Goal: Answer question/provide support: Answer question/provide support

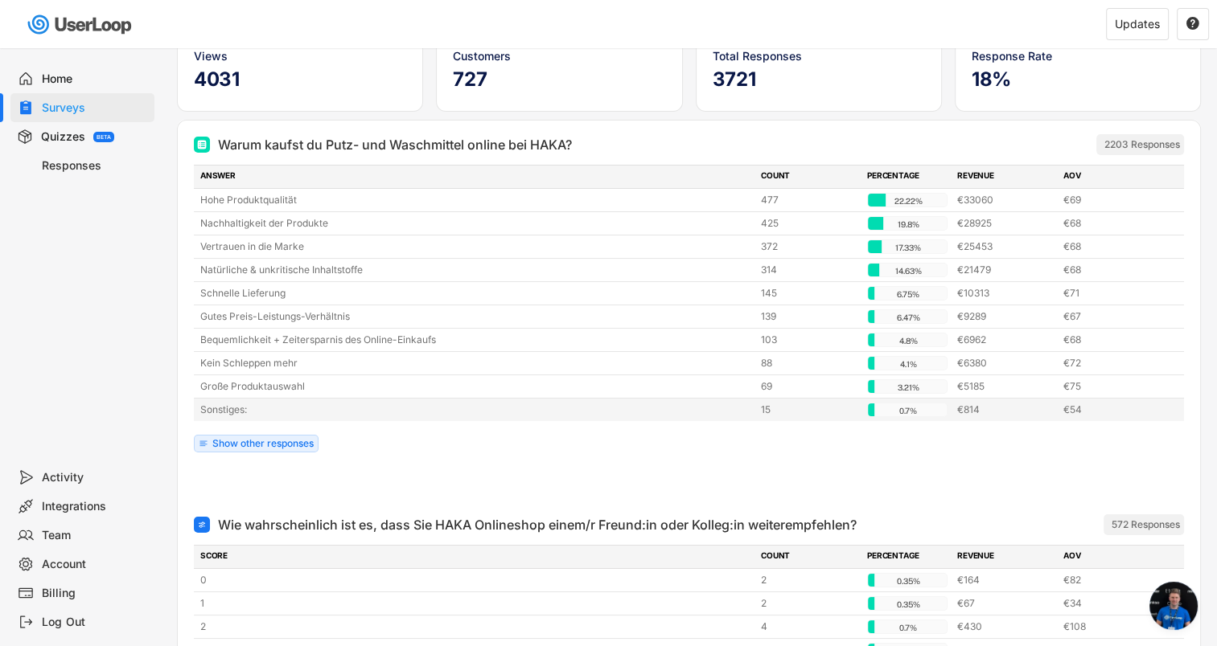
scroll to position [161, 0]
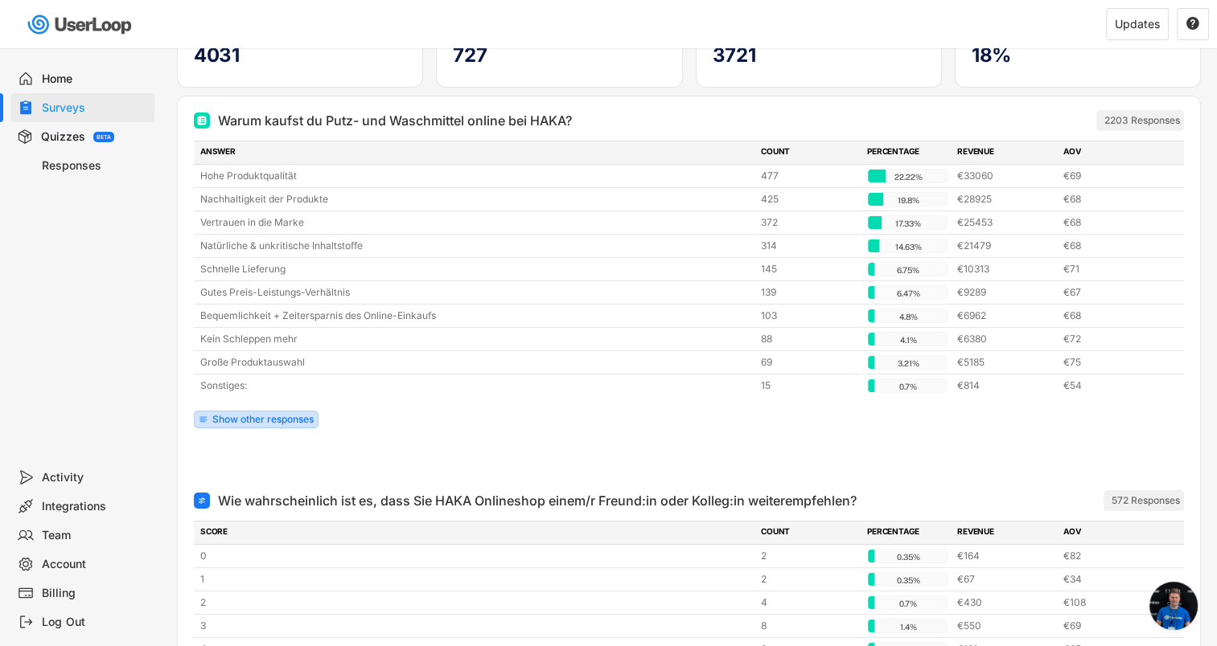
click at [243, 420] on div "Show other responses" at bounding box center [262, 420] width 101 height 10
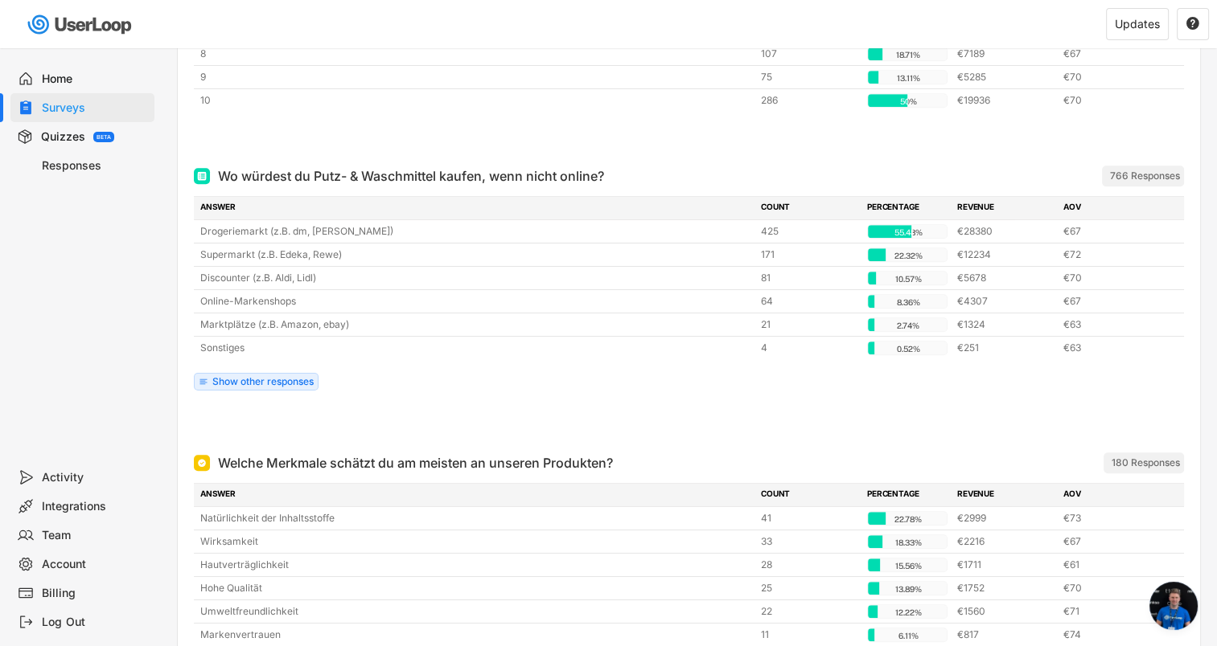
scroll to position [1126, 0]
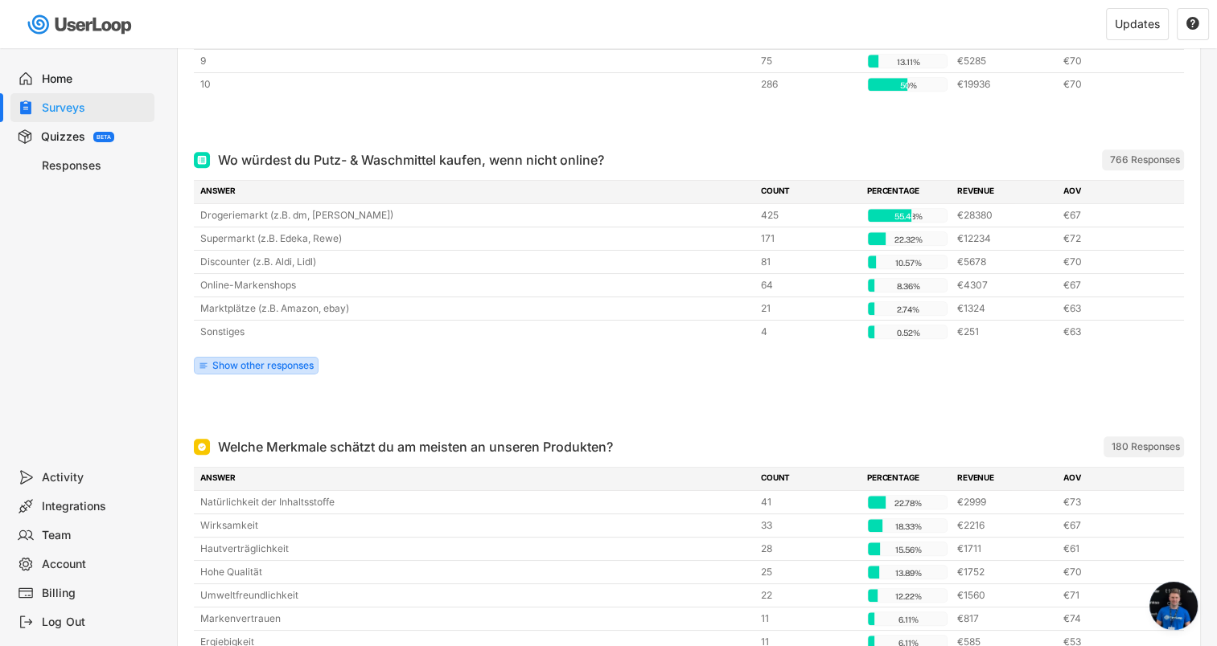
click at [257, 363] on div "Show other responses" at bounding box center [262, 366] width 101 height 10
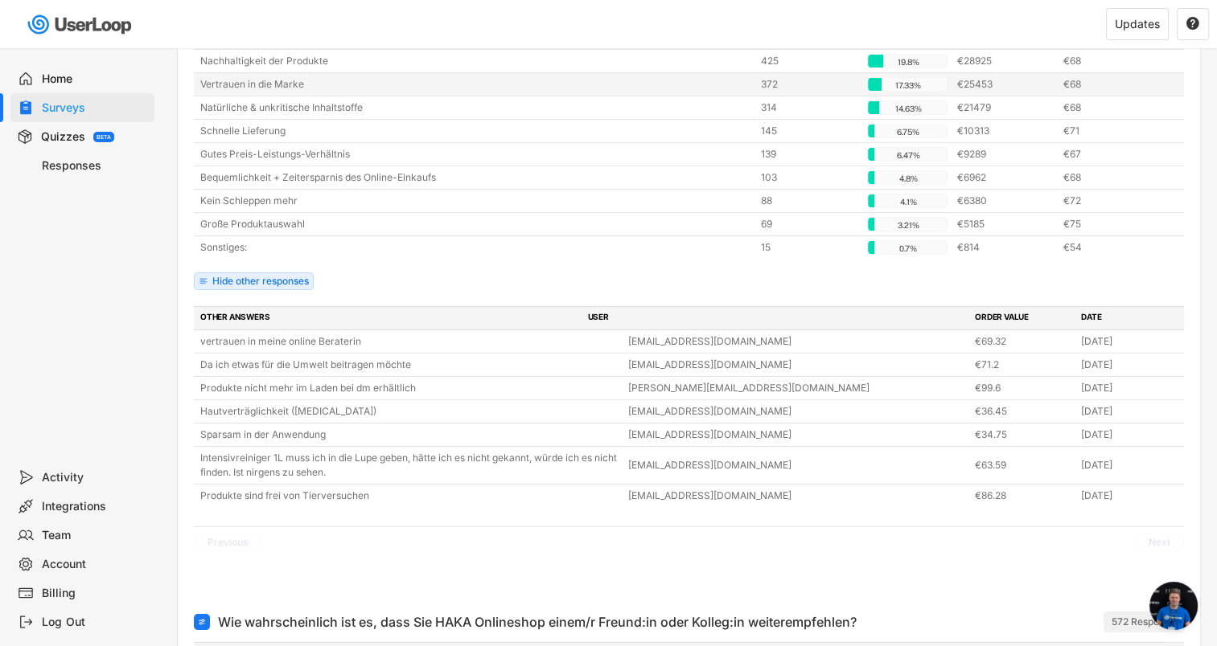
scroll to position [0, 0]
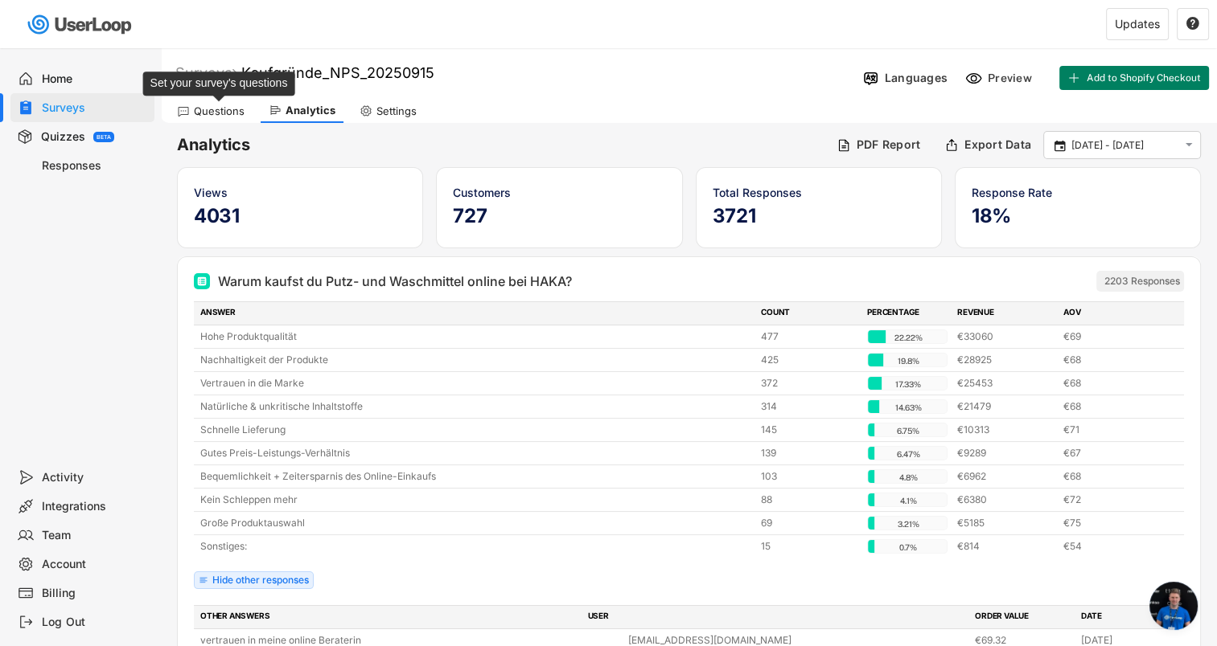
click at [215, 106] on div "Questions" at bounding box center [219, 112] width 51 height 14
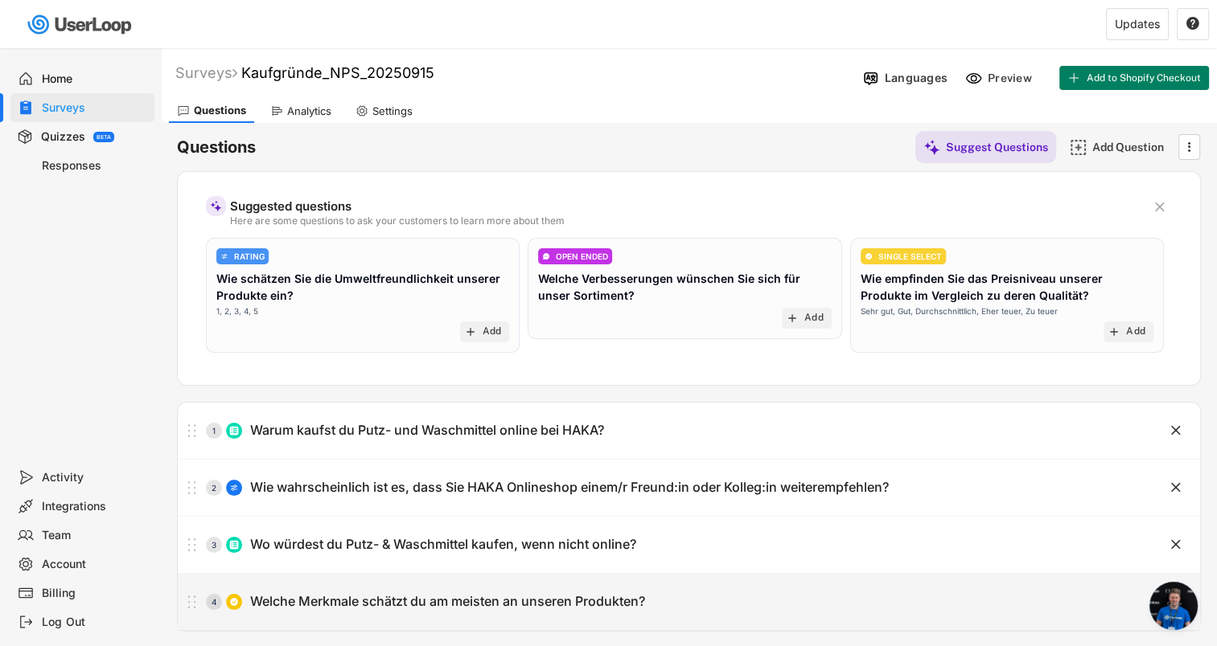
click at [418, 594] on div "Welche Merkmale schätzt du am meisten an unseren Produkten?" at bounding box center [447, 601] width 395 height 17
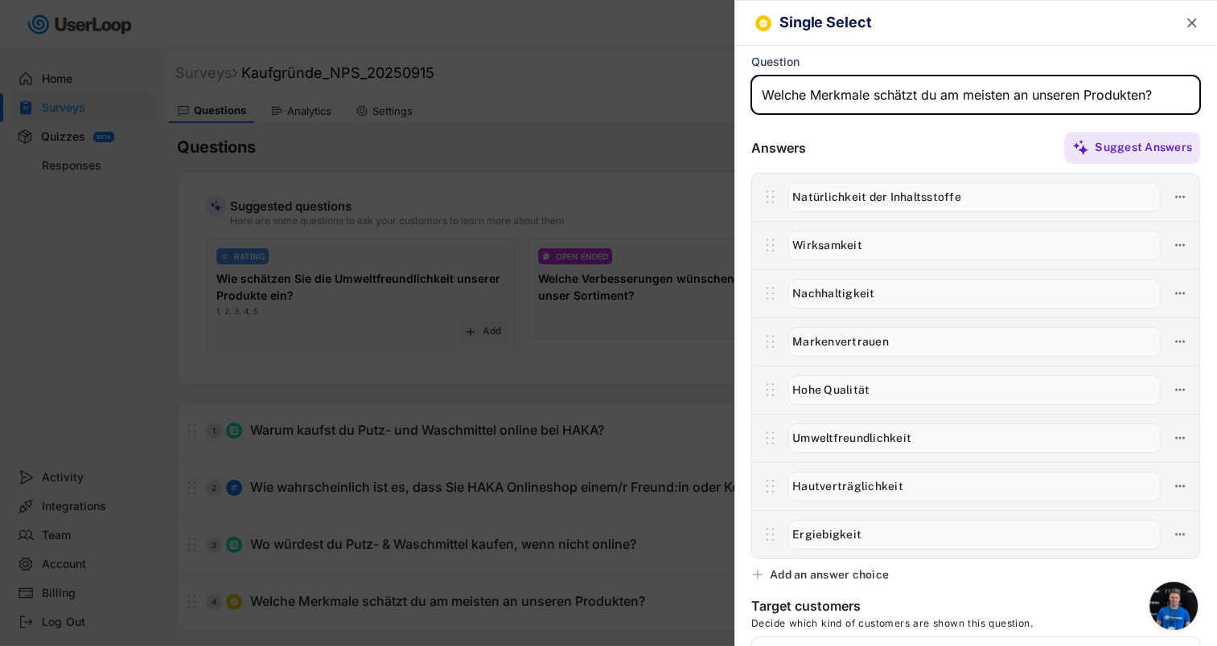
click at [1187, 21] on text "" at bounding box center [1192, 22] width 10 height 17
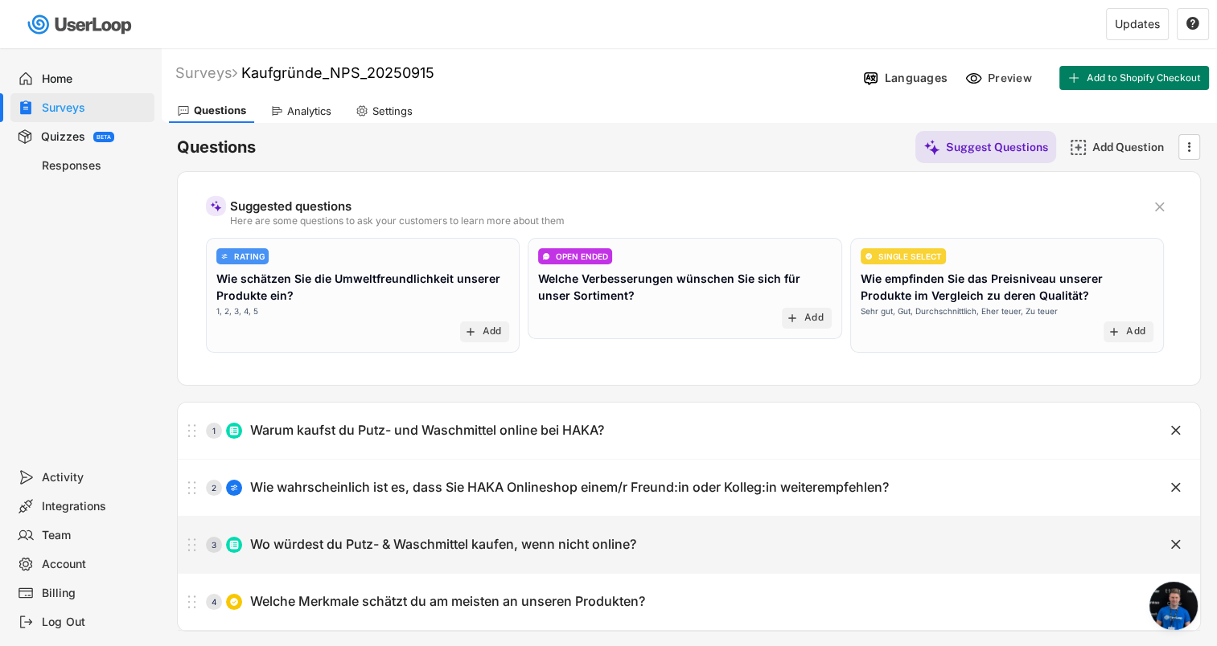
click at [486, 539] on div "Wo würdest du Putz- & Waschmittel kaufen, wenn nicht online?" at bounding box center [443, 544] width 386 height 17
type input "Wo würdest du Putz- & Waschmittel kaufen, wenn nicht online?"
type input "Drogeriemarkt (z.B. dm, [PERSON_NAME])"
type input "Supermarkt (z.B. Edeka, Rewe)"
type input "Discounter (z.B. Aldi, Lidl)"
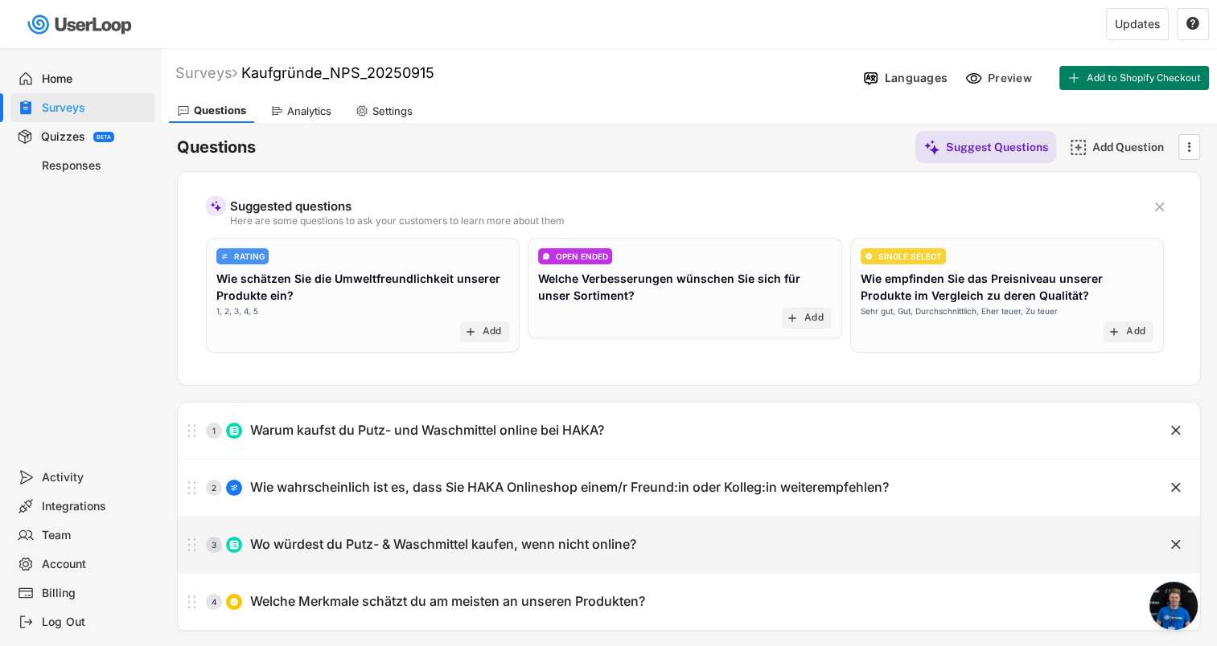
type input "Marktplätze (z.B. Amazon, ebay)"
type input "Online-Markenshops"
type input "Sonstiges"
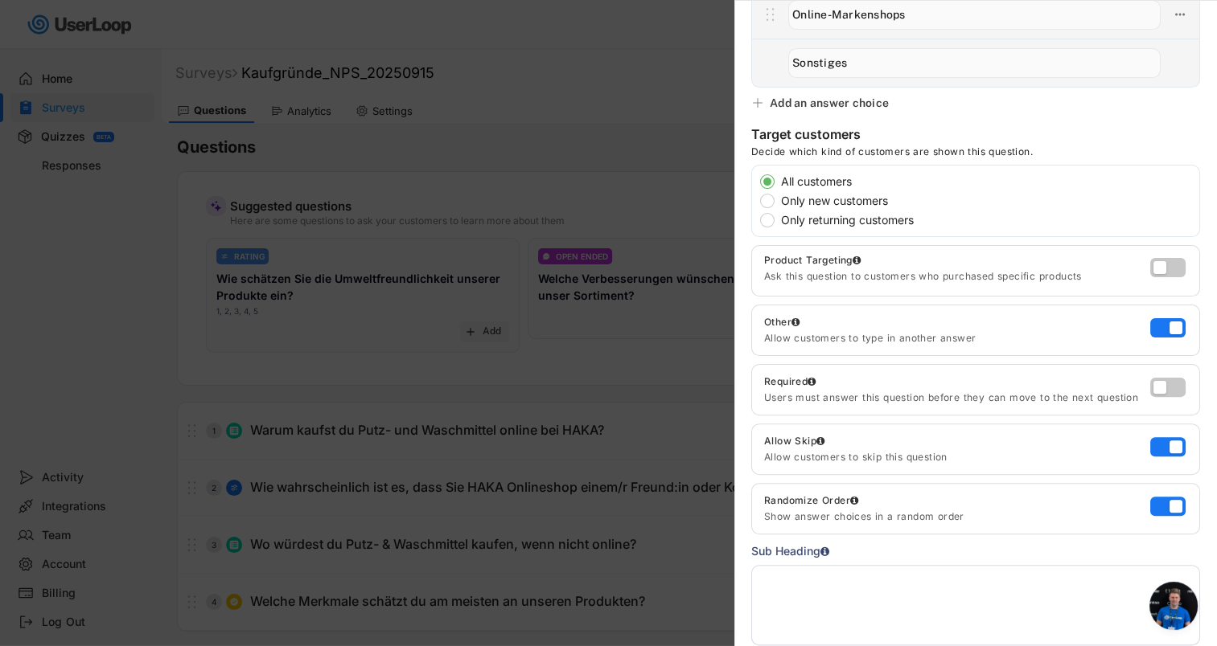
scroll to position [498, 0]
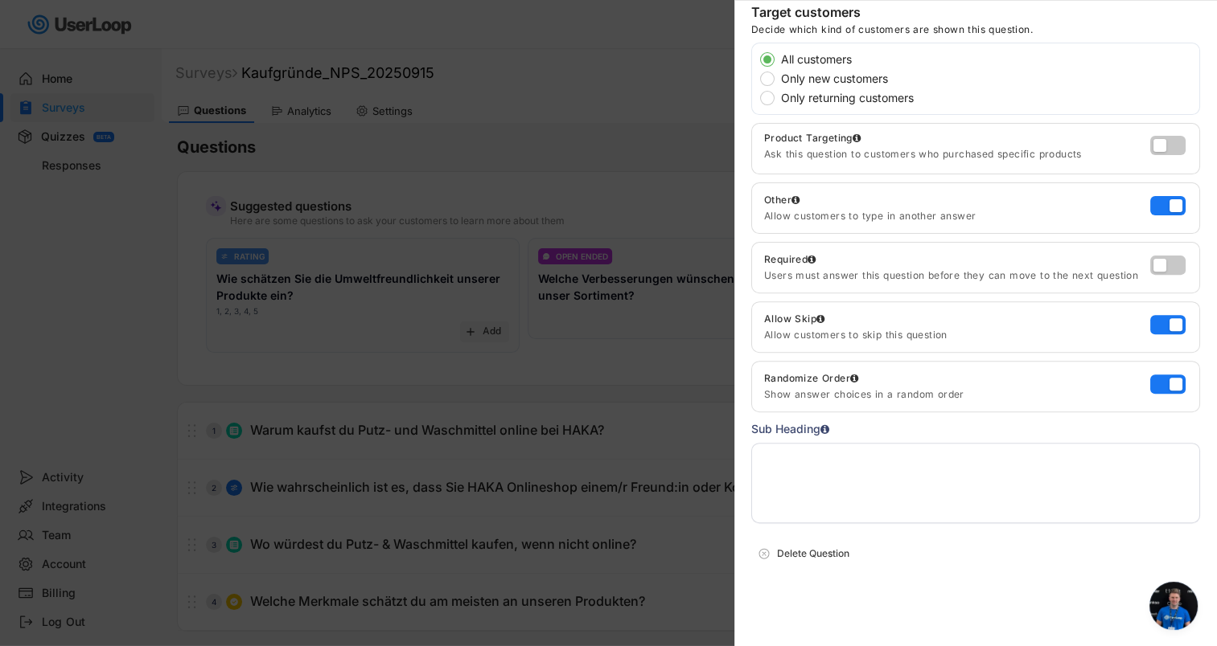
click at [307, 596] on div at bounding box center [608, 323] width 1217 height 646
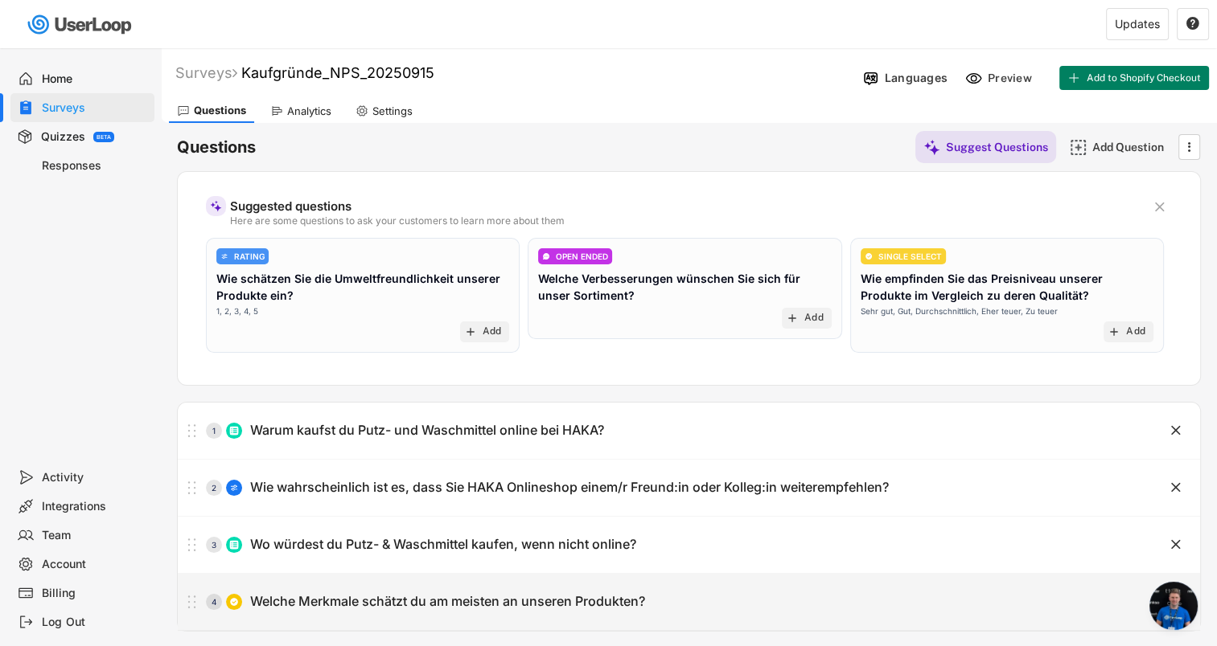
click at [312, 597] on div "Welche Merkmale schätzt du am meisten an unseren Produkten?" at bounding box center [447, 601] width 395 height 17
type input "Welche Merkmale schätzt du am meisten an unseren Produkten?"
type input "Natürlichkeit der Inhaltsstoffe"
type input "Wirksamkeit"
type input "Nachhaltigkeit"
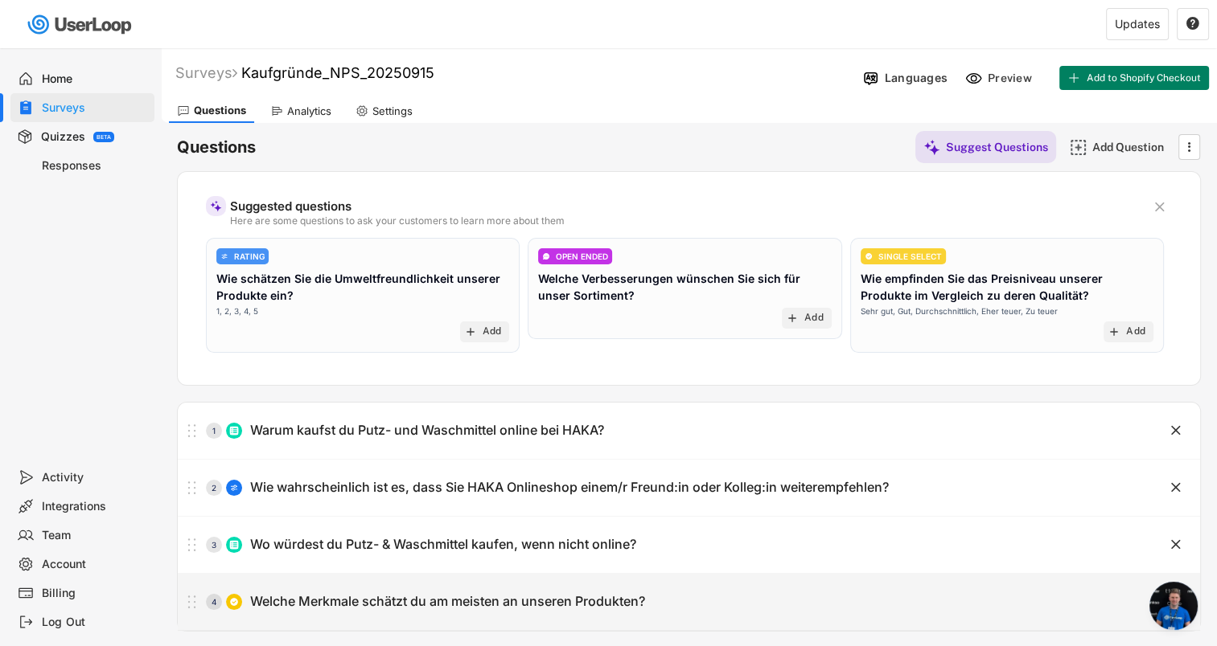
type input "Markenvertrauen"
type input "Hohe Qualität"
type input "Umweltfreundlichkeit"
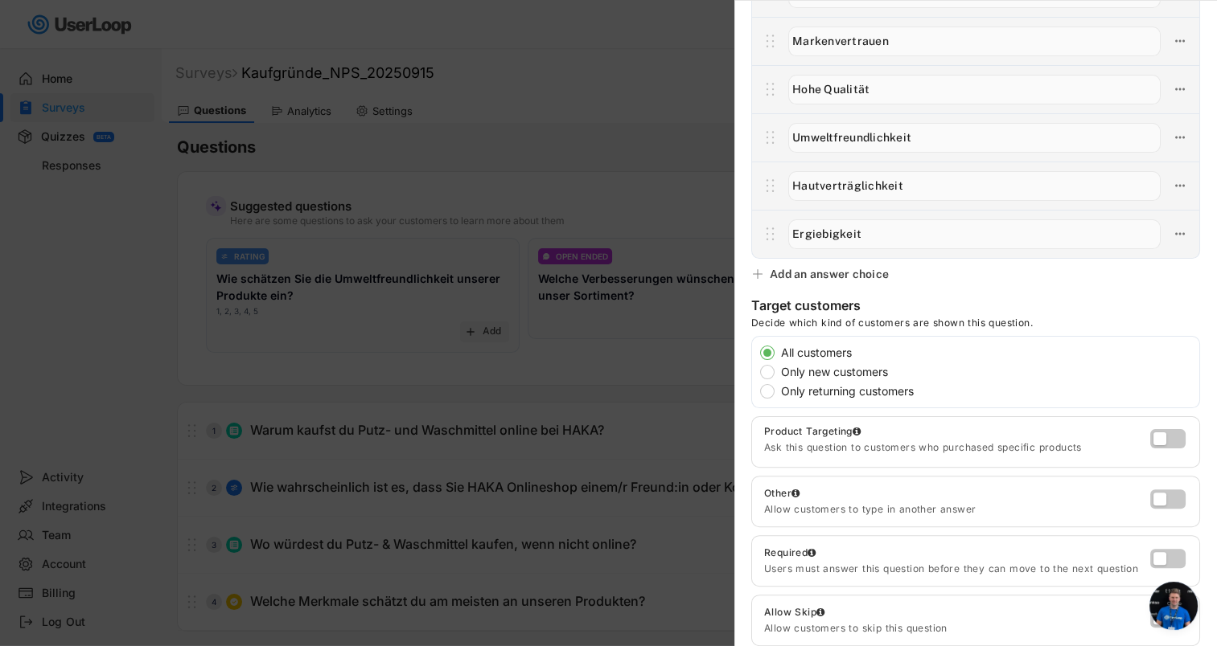
scroll to position [273, 0]
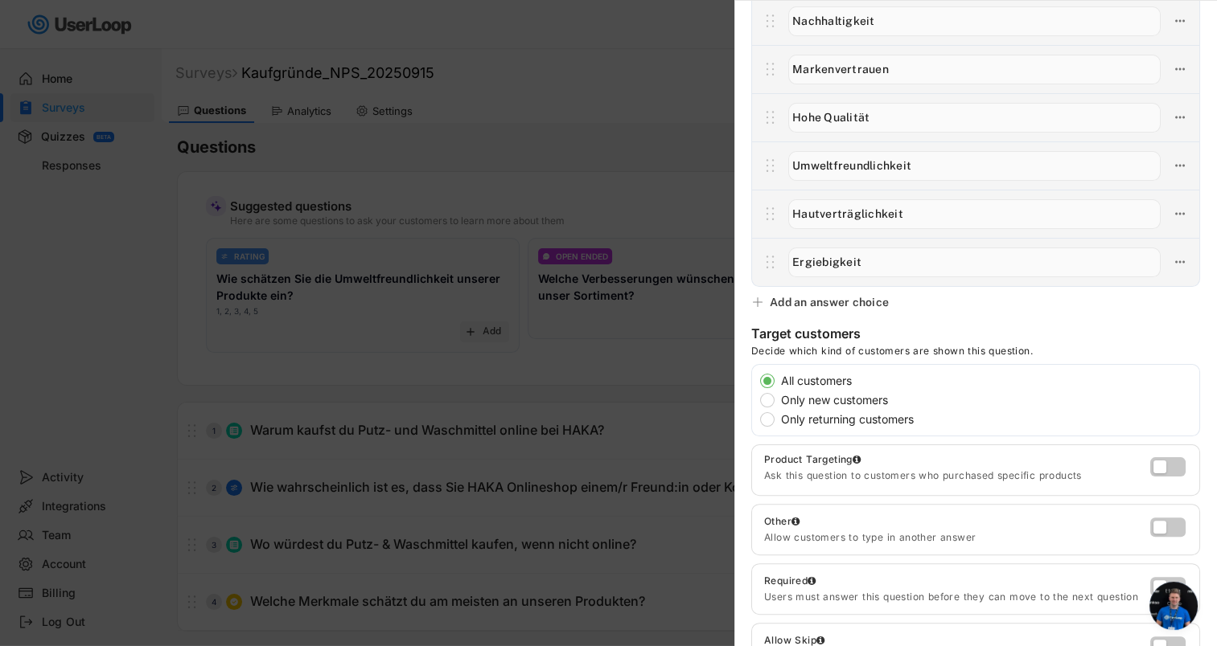
click at [758, 302] on icon at bounding box center [757, 302] width 13 height 13
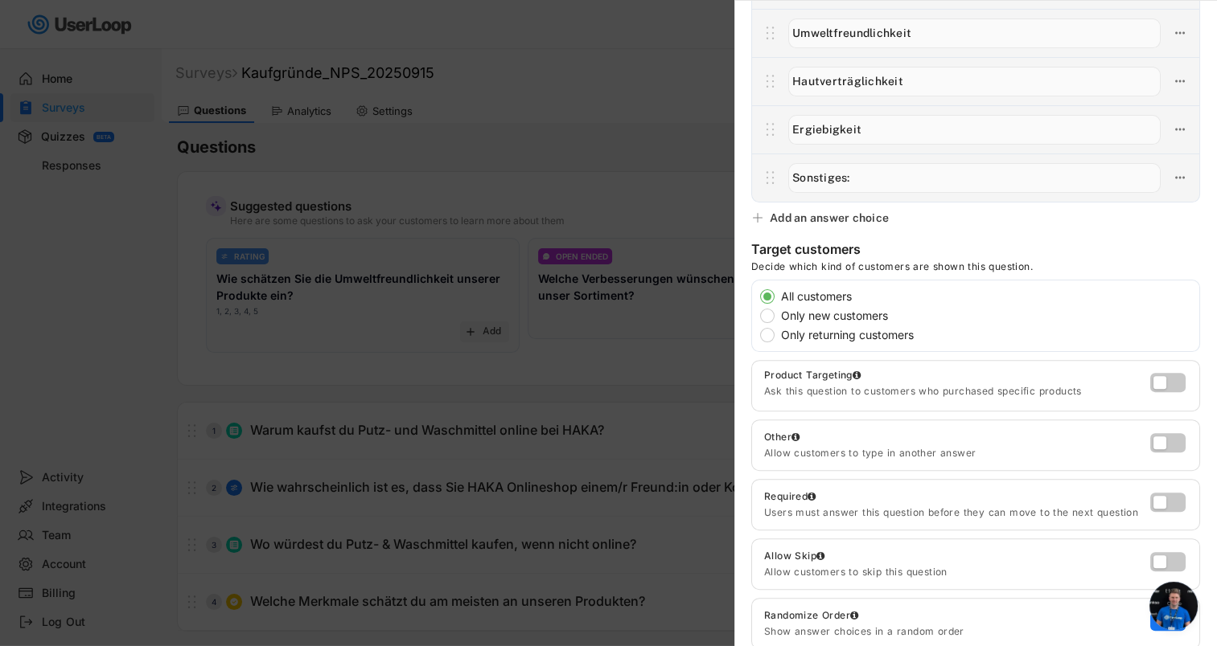
scroll to position [433, 0]
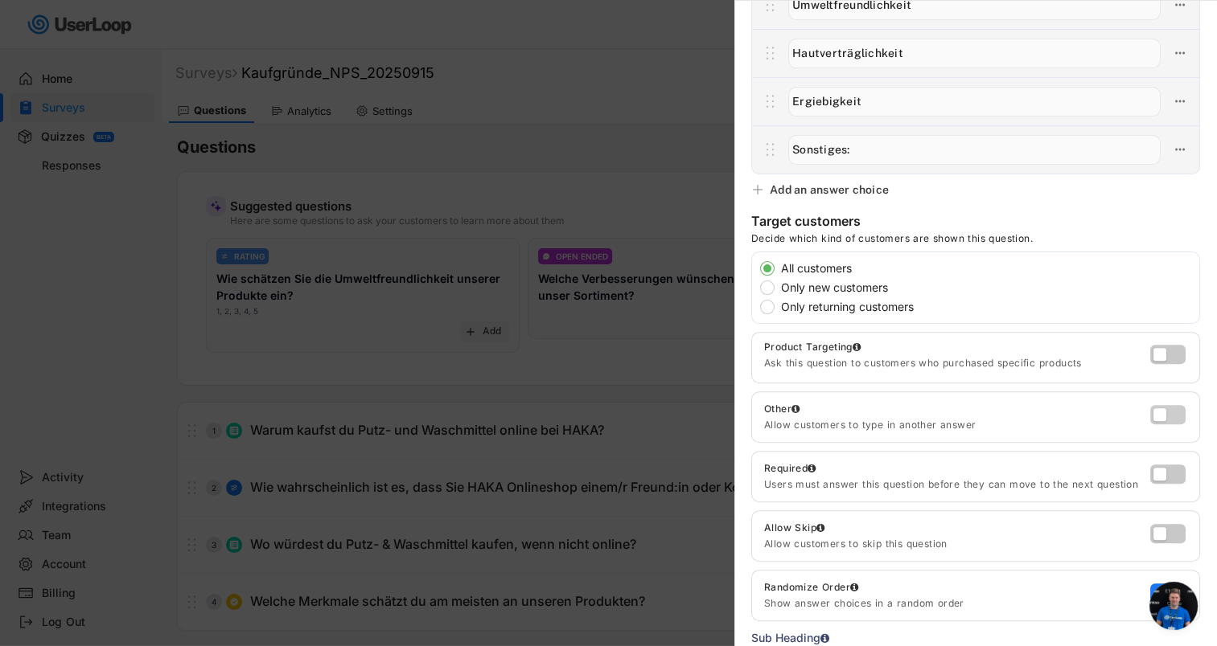
type input "Sonstiges:"
click at [1151, 412] on label at bounding box center [1163, 410] width 35 height 19
click at [0, 0] on input "checkbox" at bounding box center [0, 0] width 0 height 0
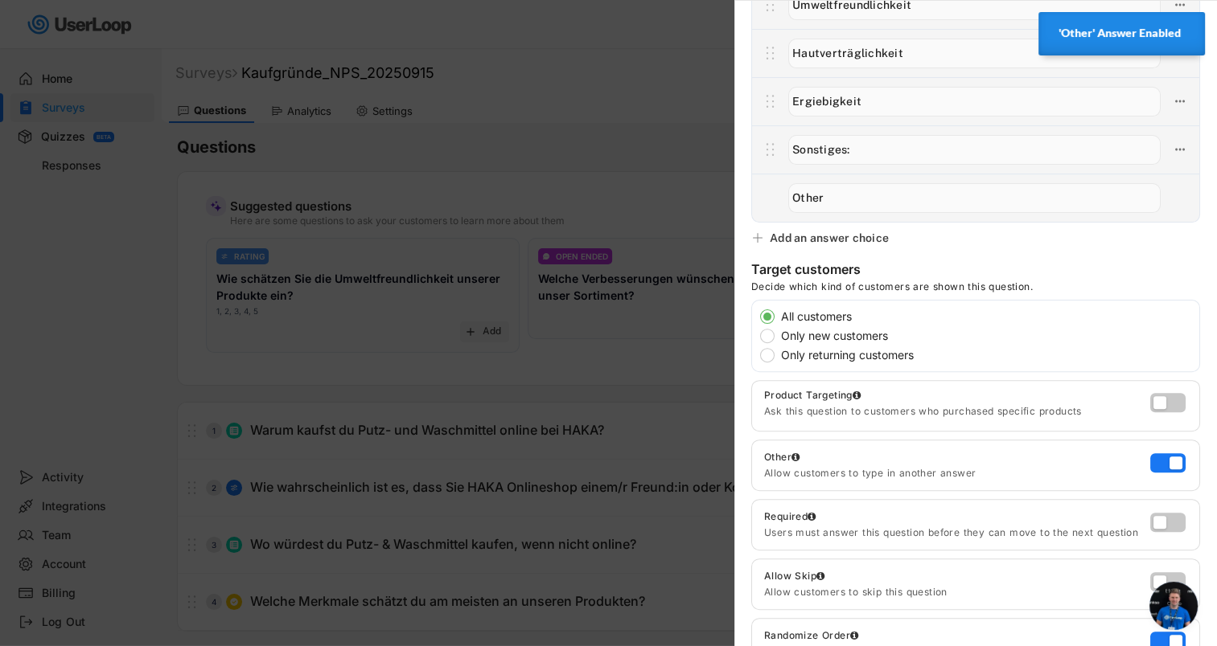
drag, startPoint x: 831, startPoint y: 193, endPoint x: 773, endPoint y: 191, distance: 58.7
click at [773, 191] on div at bounding box center [975, 198] width 447 height 48
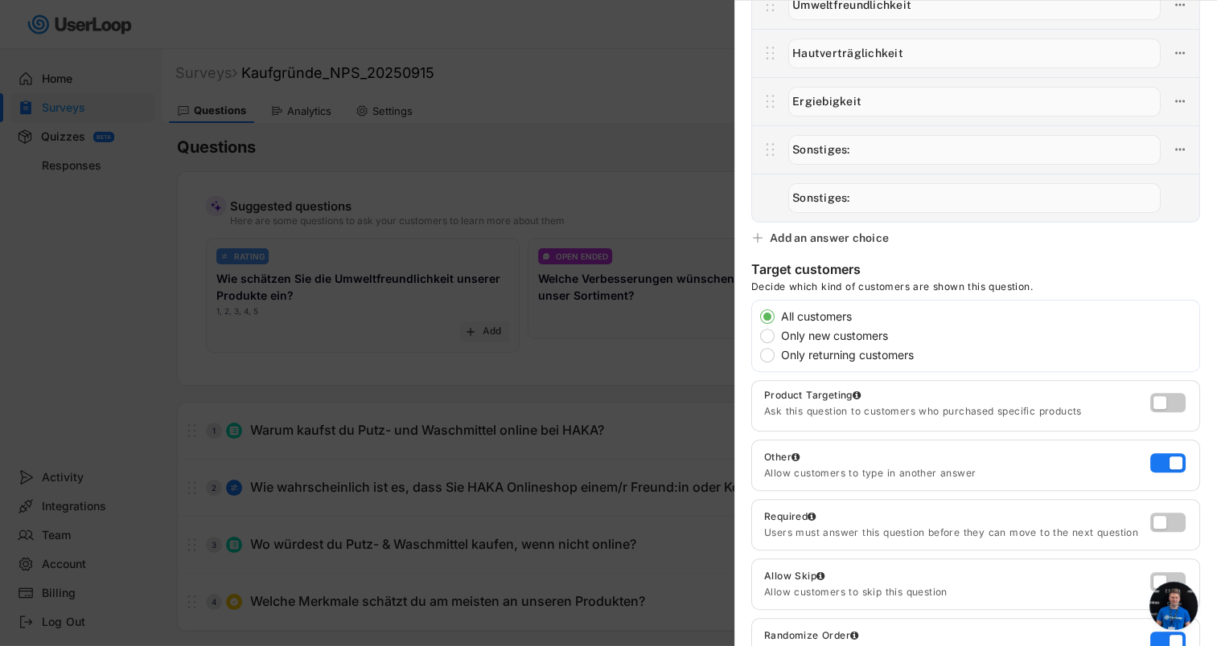
type input "Sonstiges:"
drag, startPoint x: 860, startPoint y: 147, endPoint x: 784, endPoint y: 147, distance: 76.4
click at [784, 147] on div at bounding box center [974, 150] width 388 height 34
click at [1175, 149] on use at bounding box center [1180, 150] width 10 height 2
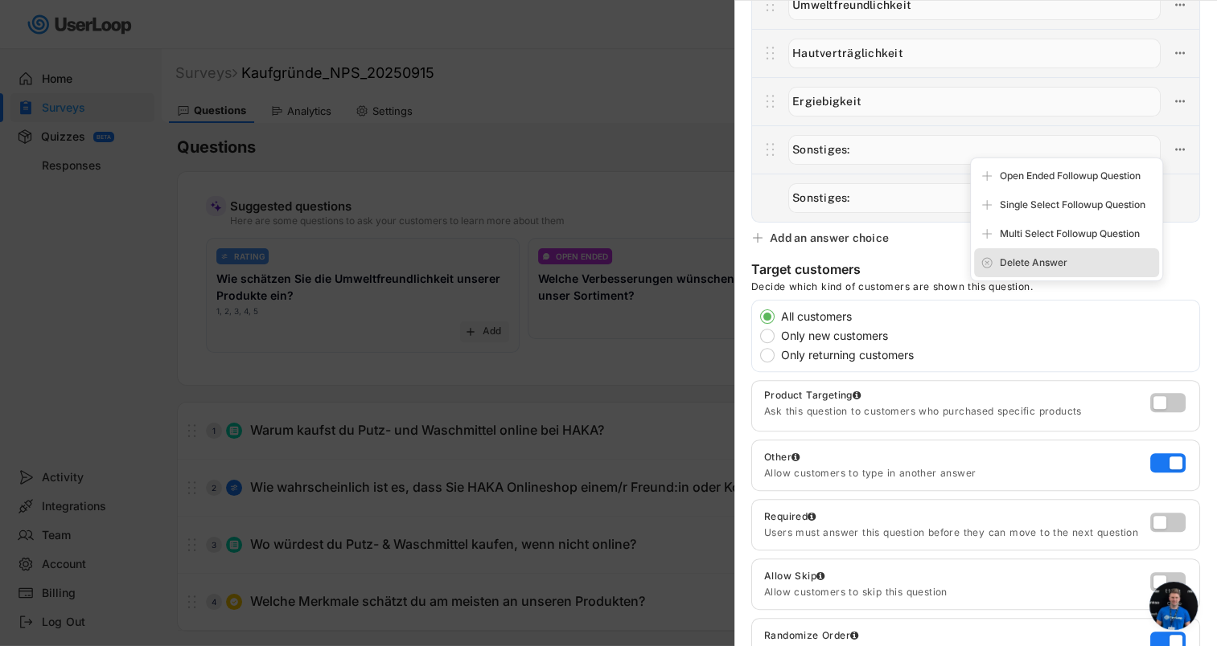
click at [1057, 256] on div "Delete Answer" at bounding box center [1075, 263] width 153 height 14
click at [1049, 263] on div "Are you sure? Click to confirm." at bounding box center [1075, 263] width 153 height 14
type input "Sonstiges:"
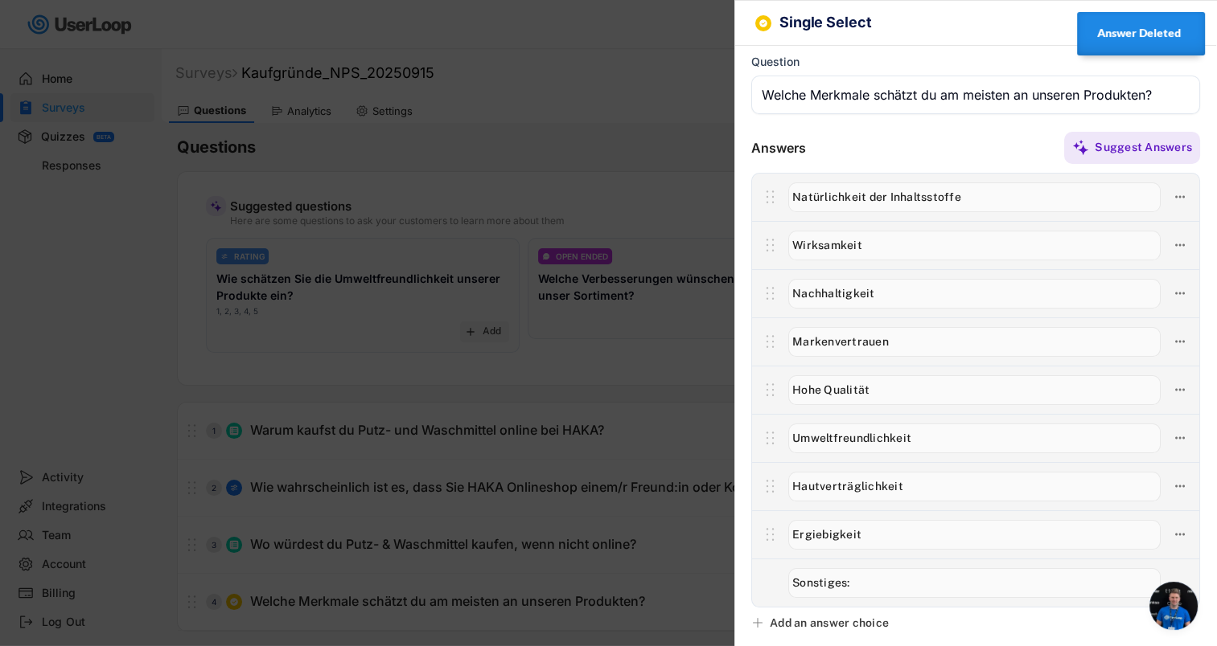
scroll to position [0, 0]
click at [421, 491] on div at bounding box center [608, 323] width 1217 height 646
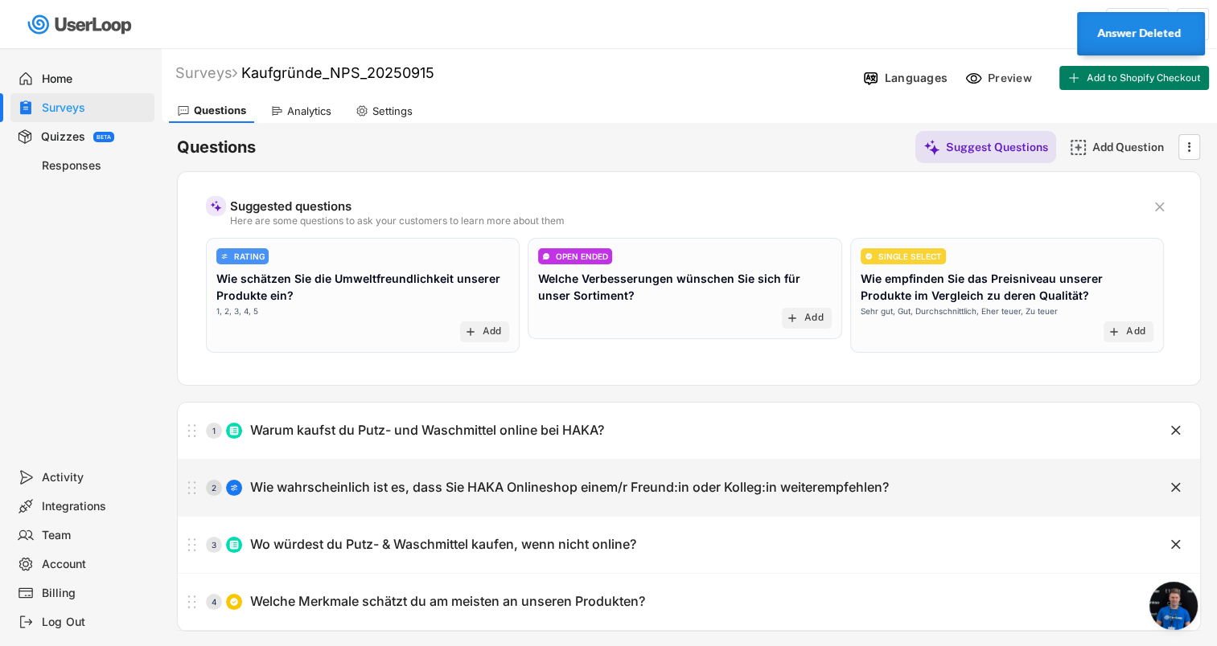
click at [425, 490] on div "Wie wahrscheinlich ist es, dass Sie HAKA Onlineshop einem/r Freund:in oder Koll…" at bounding box center [569, 487] width 638 height 17
type input "Wie wahrscheinlich ist es, dass Sie HAKA Onlineshop einem/r Freund:in oder Koll…"
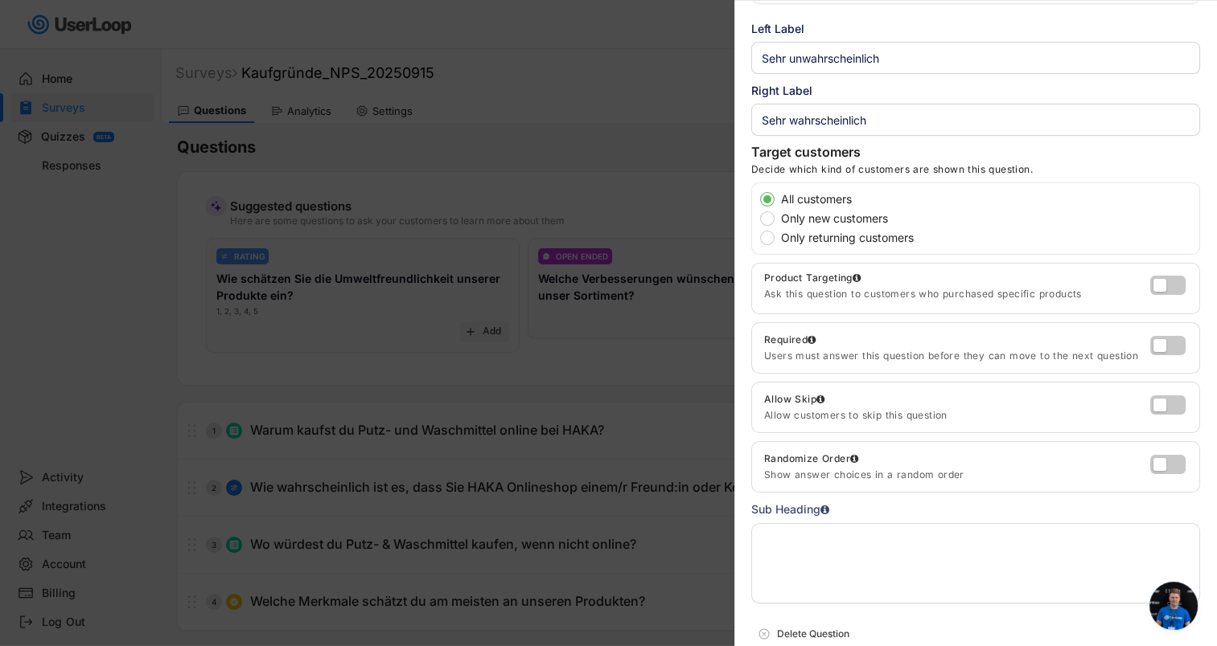
click at [398, 434] on div at bounding box center [608, 323] width 1217 height 646
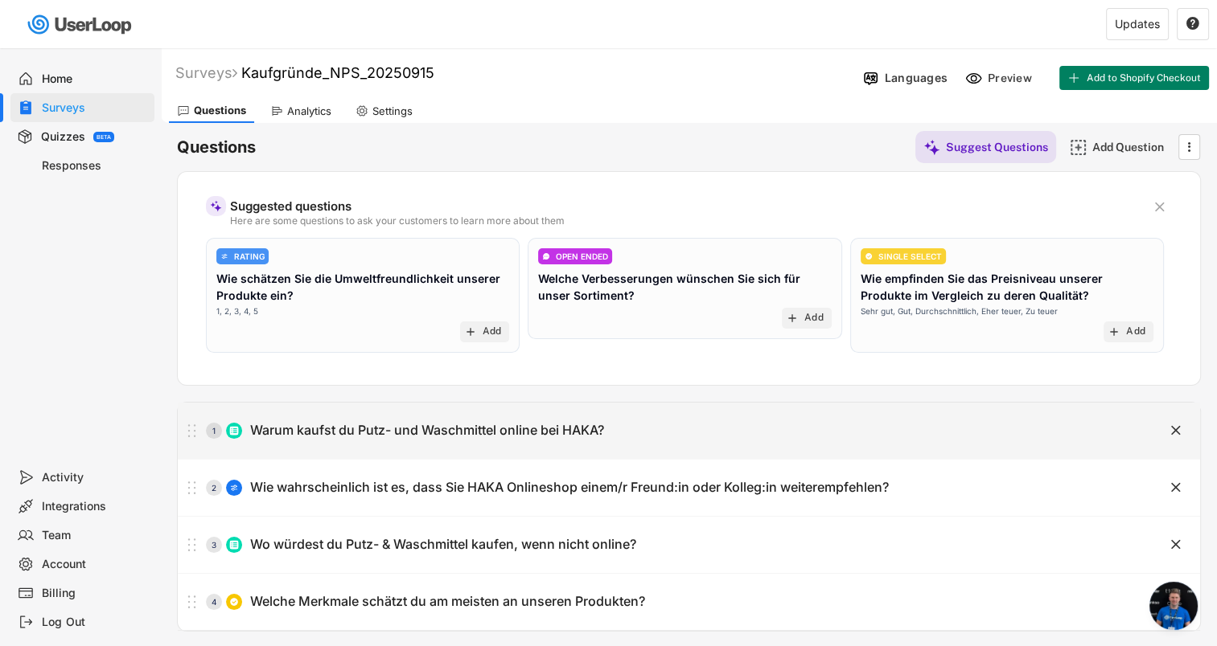
click at [398, 434] on div "Warum kaufst du Putz- und Waschmittel online bei HAKA?" at bounding box center [427, 430] width 354 height 17
type input "Warum kaufst du Putz- und Waschmittel online bei HAKA?"
type input "Nachhaltigkeit der Produkte"
type input "Hohe Produktqualität"
type input "Gutes Preis-Leistungs-Verhältnis"
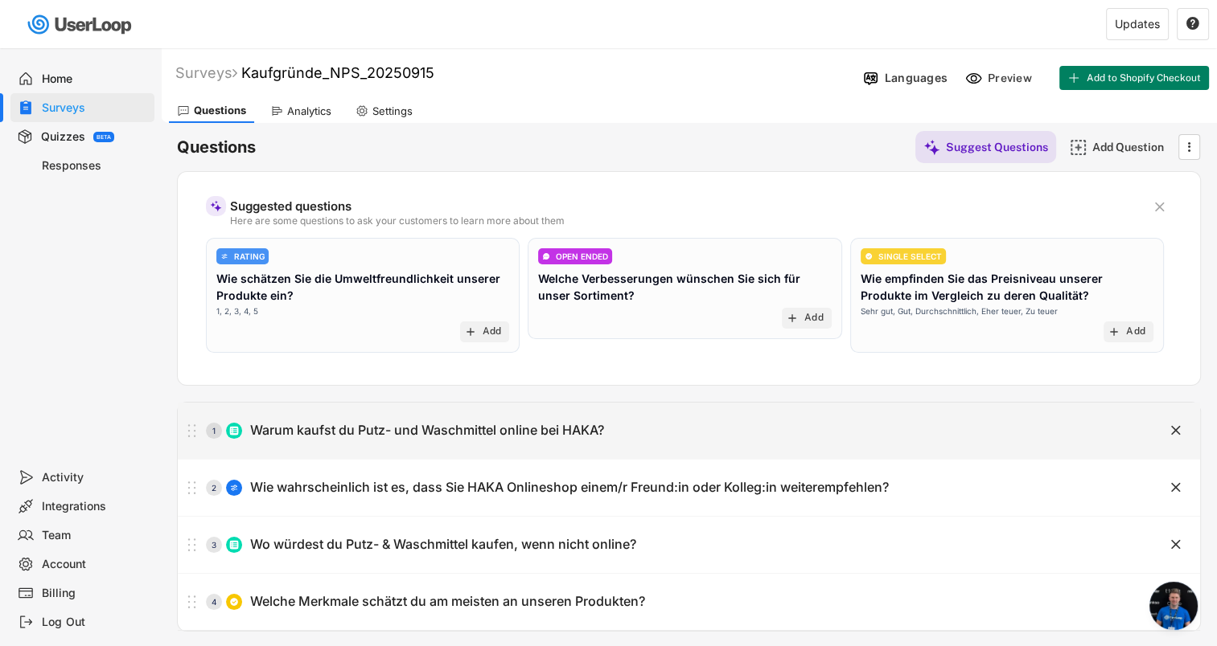
type input "Vertrauen in die Marke"
type input "Bequemlichkeit + Zeitersparnis des Online-Einkaufs"
type input "Schnelle Lieferung"
type input "Große Produktauswahl"
type input "Kein Schleppen mehr"
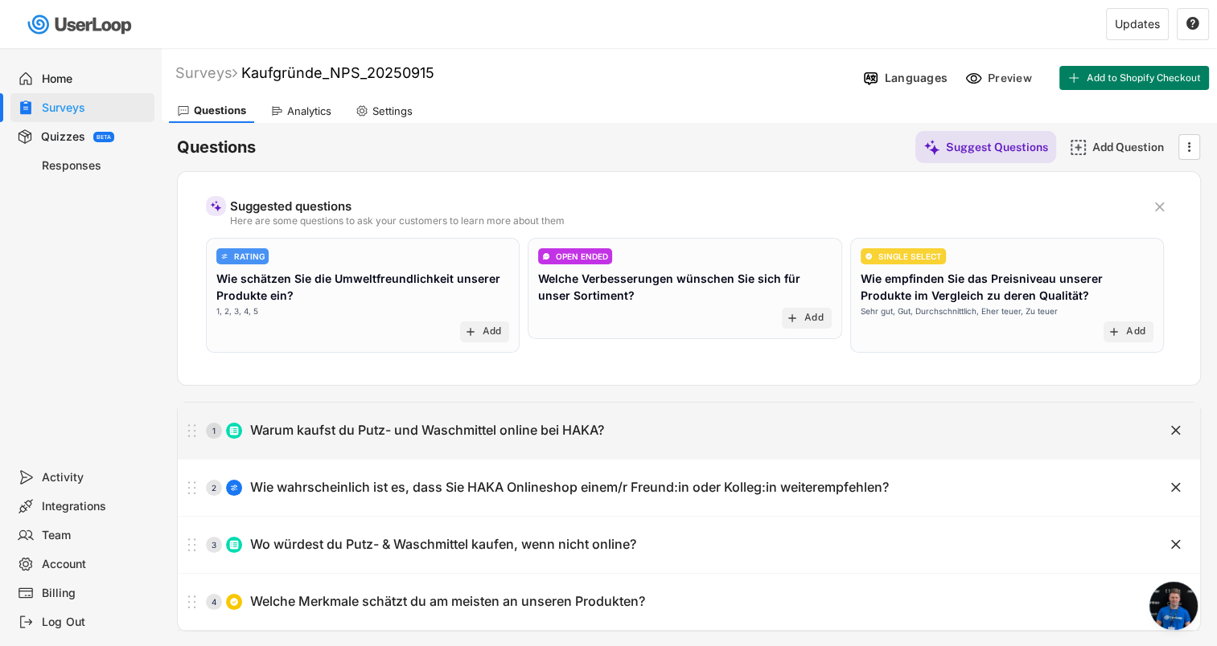
type textarea "Mehrere Antworten möglich."
type input "Natürliche & unkritische Inhaltstoffe"
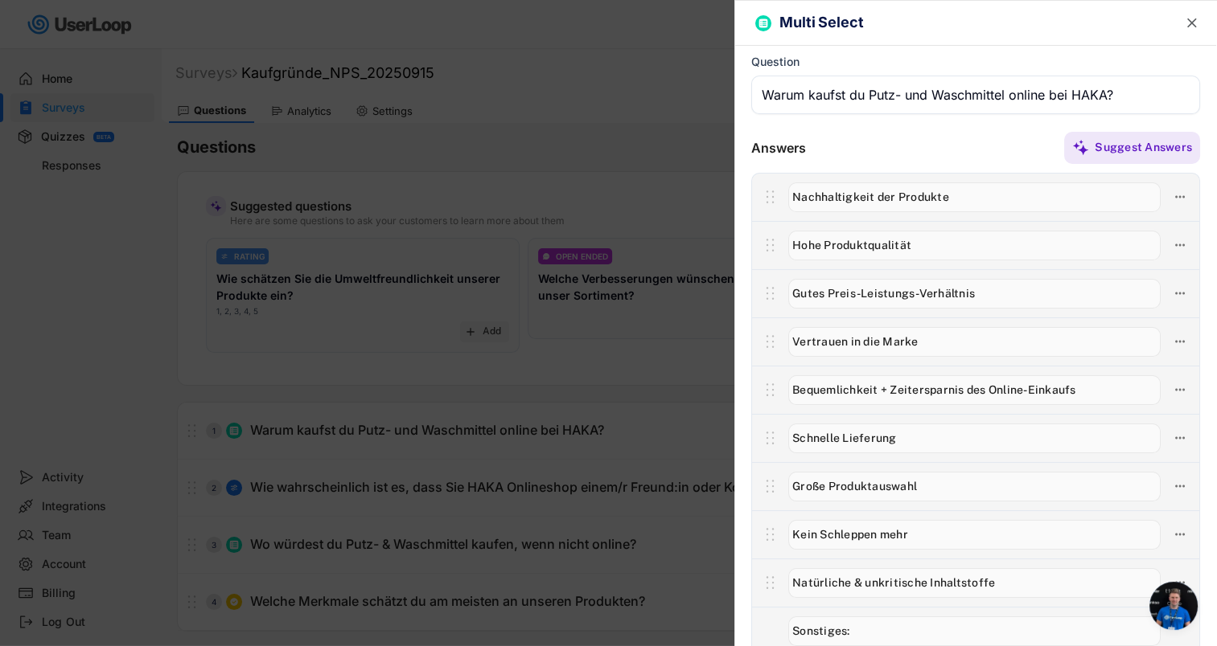
click at [400, 598] on div at bounding box center [608, 323] width 1217 height 646
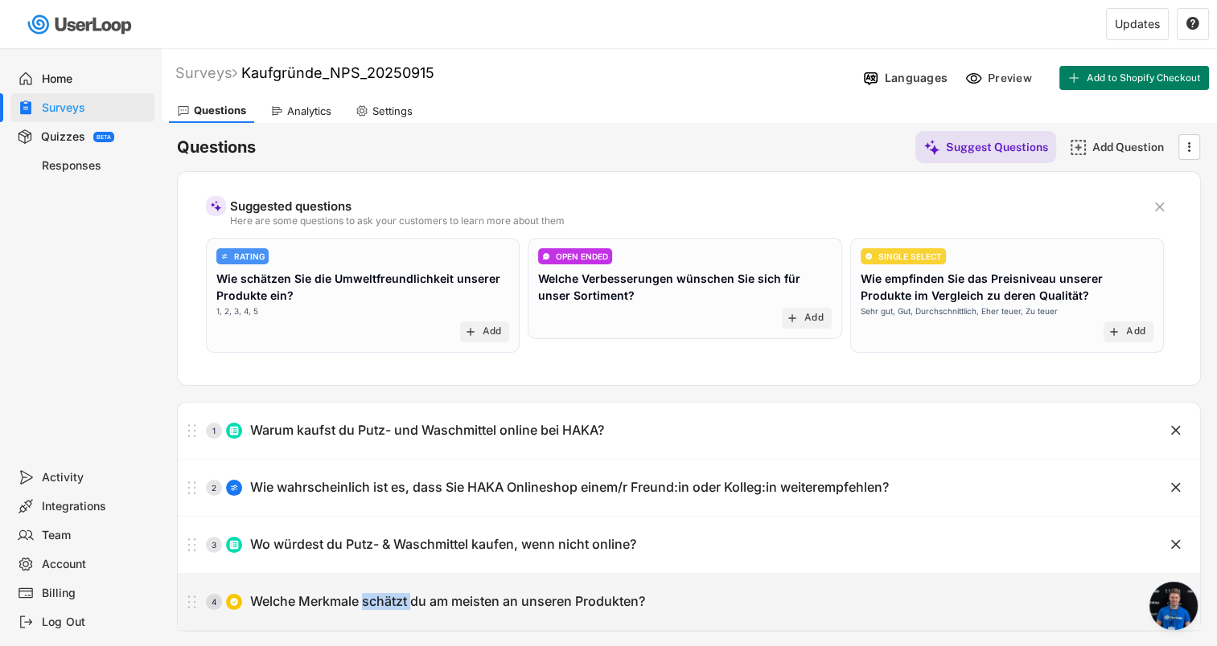
click at [400, 598] on div "Welche Merkmale schätzt du am meisten an unseren Produkten?" at bounding box center [447, 601] width 395 height 17
type input "Welche Merkmale schätzt du am meisten an unseren Produkten?"
type input "Natürlichkeit der Inhaltsstoffe"
type input "Wirksamkeit"
type input "Nachhaltigkeit"
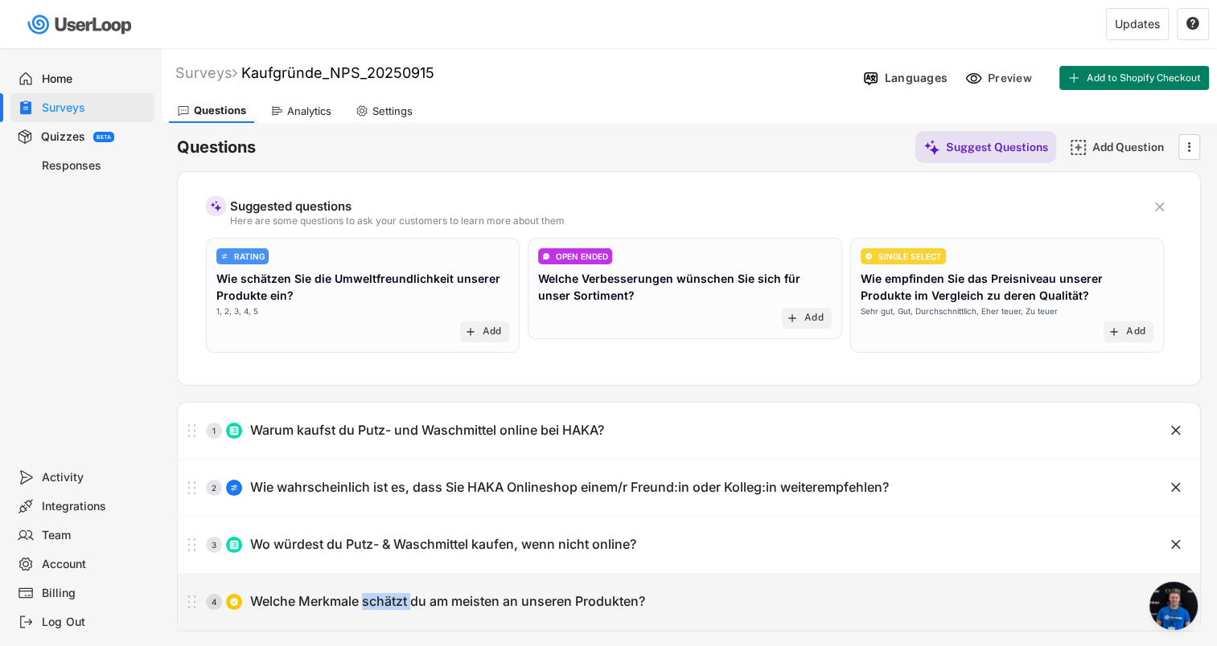
type input "Markenvertrauen"
type input "Hohe Qualität"
type input "Umweltfreundlichkeit"
type input "Hautverträglichkeit"
type input "Ergiebigkeit"
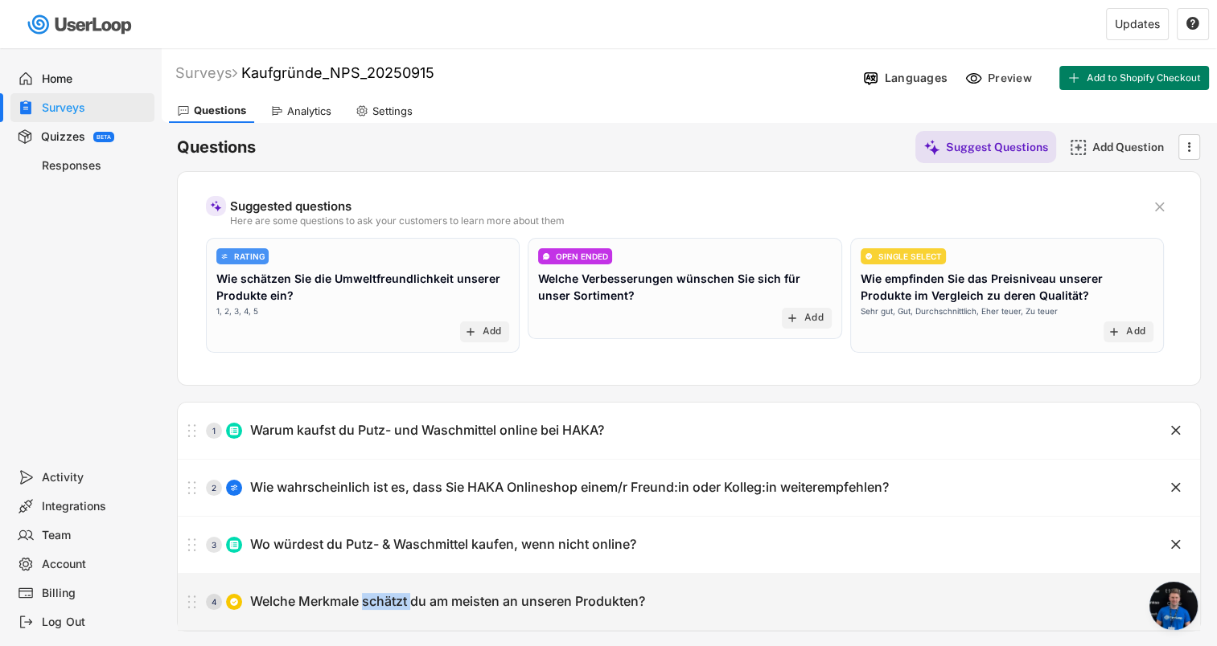
type input "Sonstiges:"
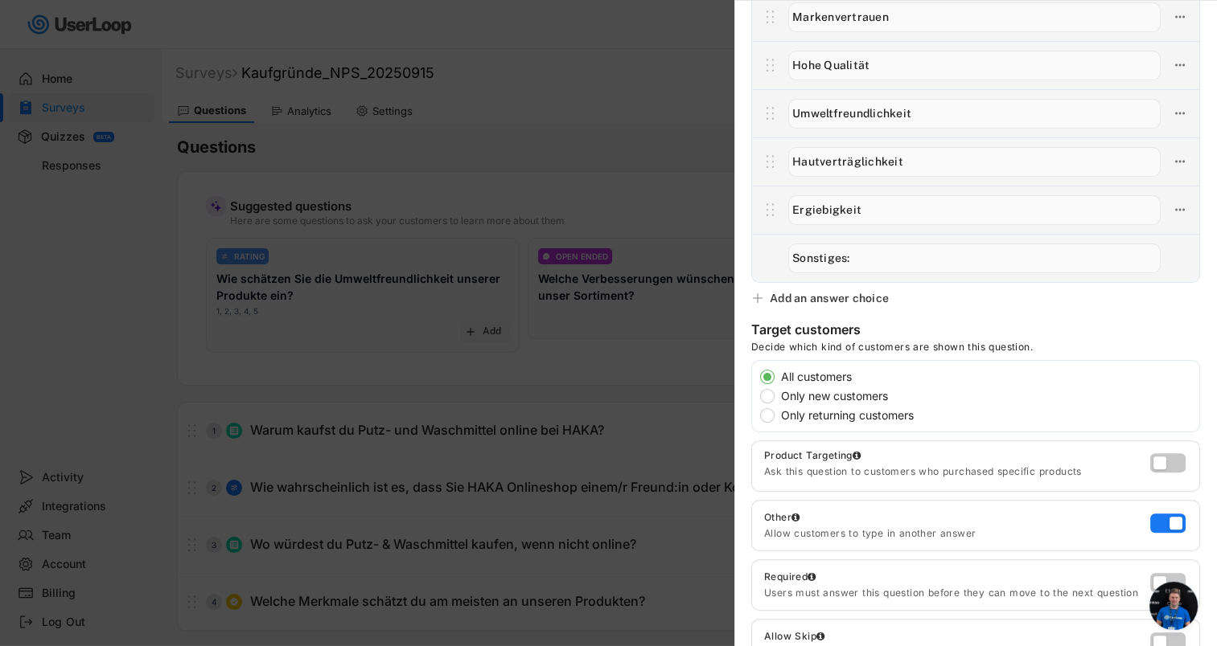
scroll to position [322, 0]
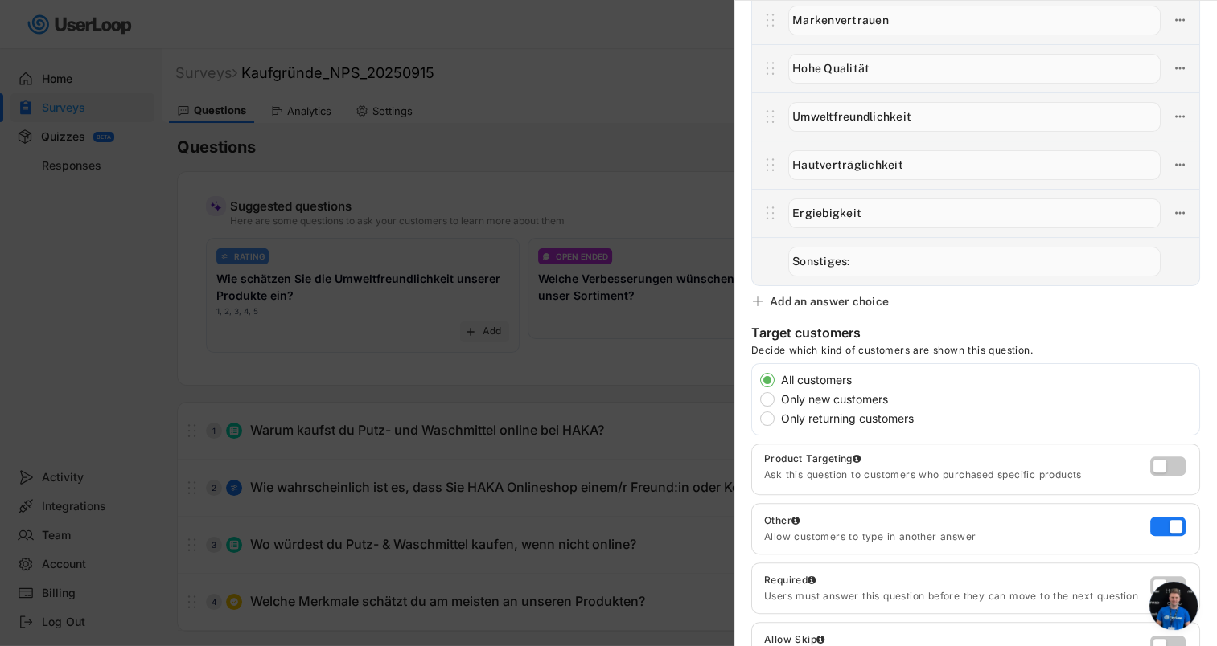
click at [414, 392] on div at bounding box center [608, 323] width 1217 height 646
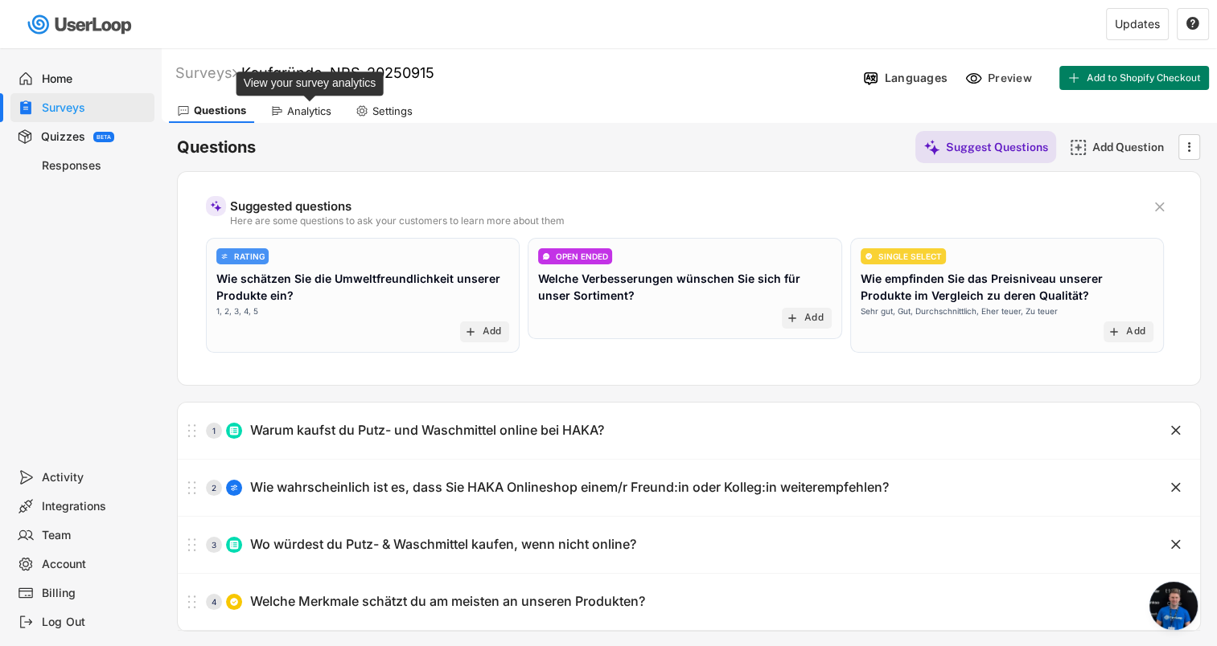
click at [300, 105] on div "Analytics" at bounding box center [309, 112] width 44 height 14
